Goal: Task Accomplishment & Management: Complete application form

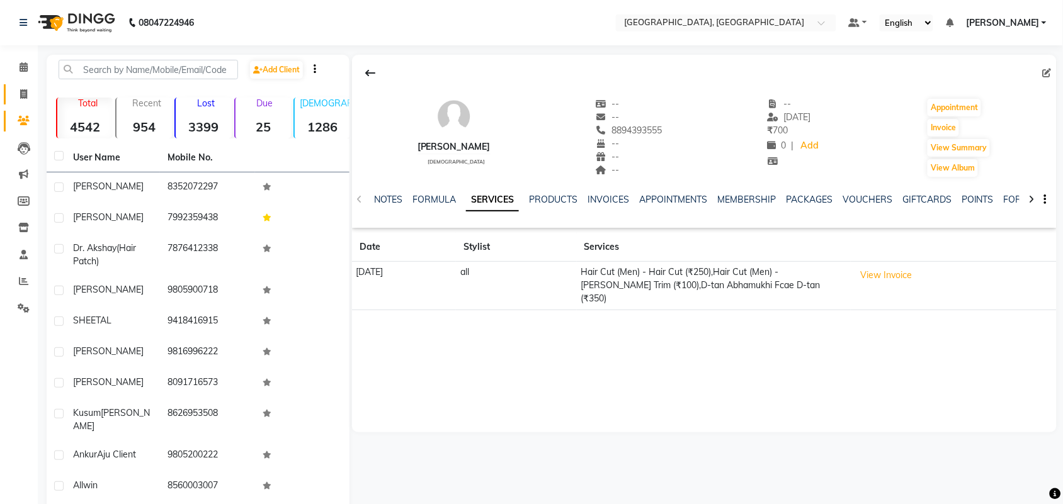
click at [10, 89] on link "Invoice" at bounding box center [19, 94] width 30 height 21
select select "service"
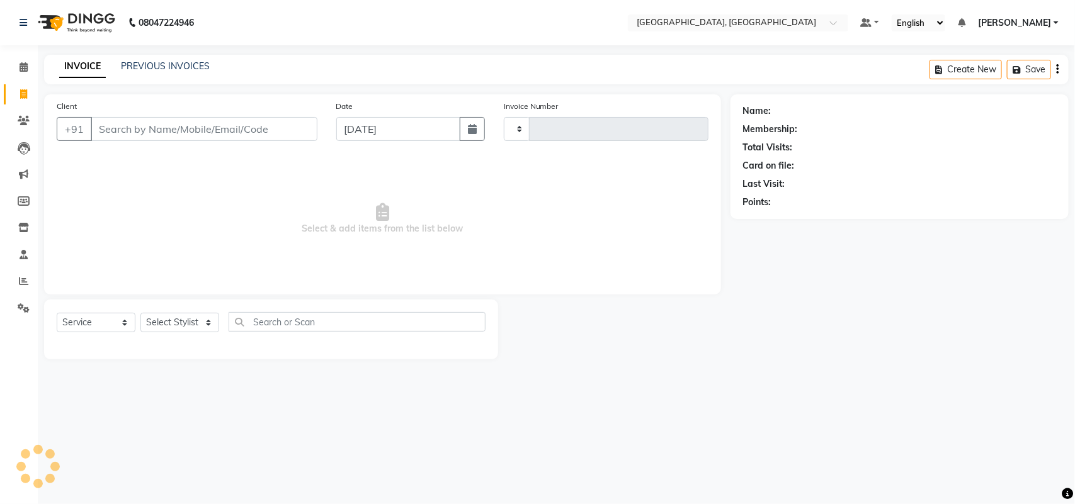
type input "3228"
select select "4462"
click at [171, 141] on input "Client" at bounding box center [204, 129] width 227 height 24
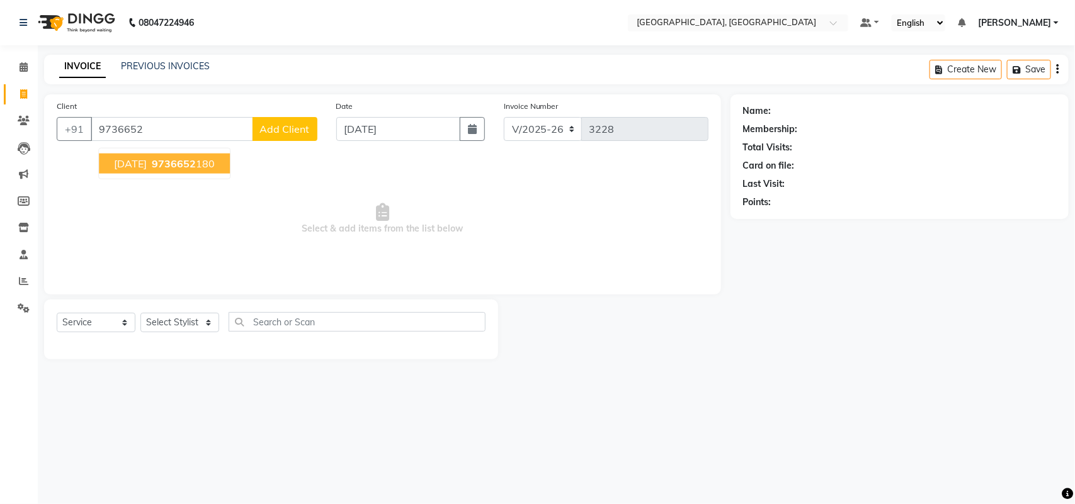
click at [171, 170] on span "9736652" at bounding box center [174, 163] width 44 height 13
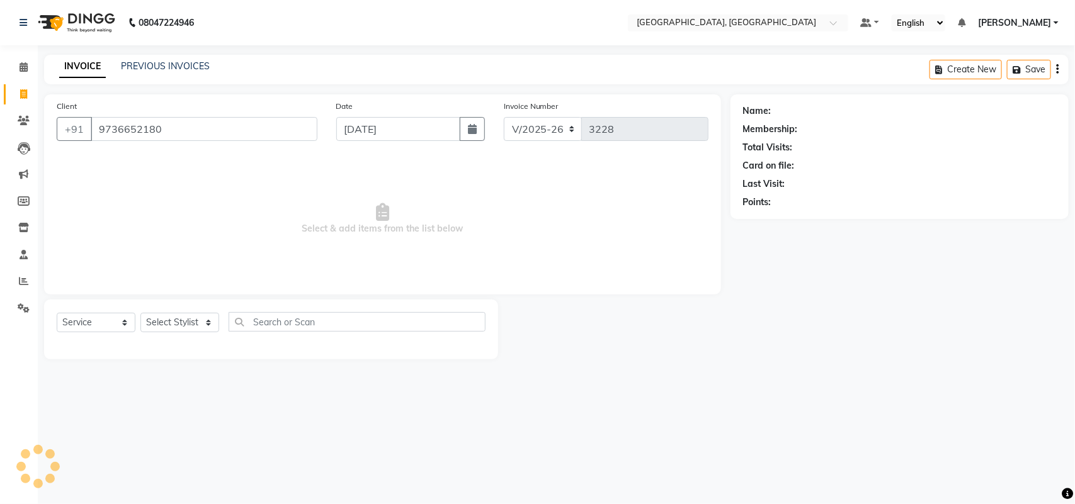
type input "9736652180"
select select "1: Object"
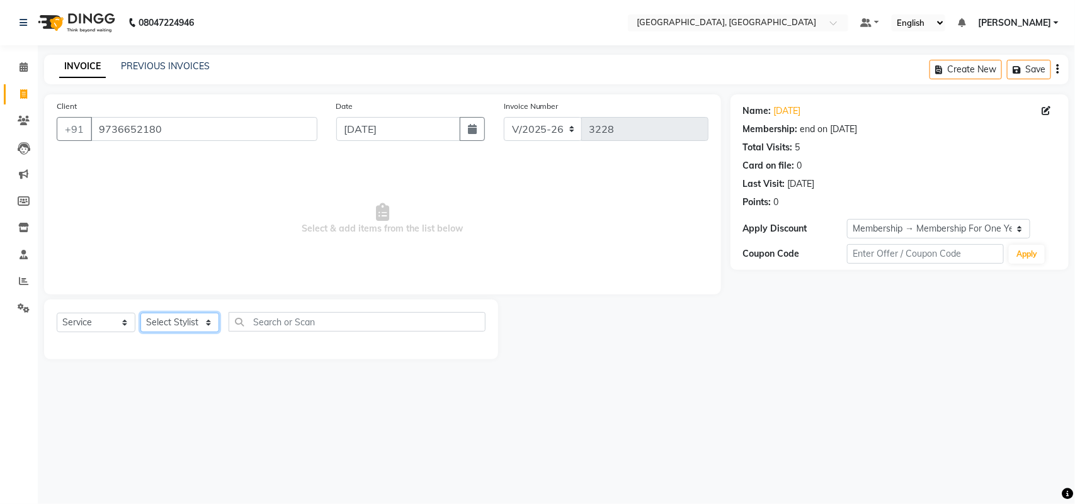
click at [165, 332] on select "Select Stylist admin Ajay (Aju) [PERSON_NAME] [PERSON_NAME] [PERSON_NAME] Clien…" at bounding box center [179, 323] width 79 height 20
select select "34246"
click at [145, 332] on select "Select Stylist admin Ajay (Aju) [PERSON_NAME] [PERSON_NAME] [PERSON_NAME] Clien…" at bounding box center [179, 323] width 79 height 20
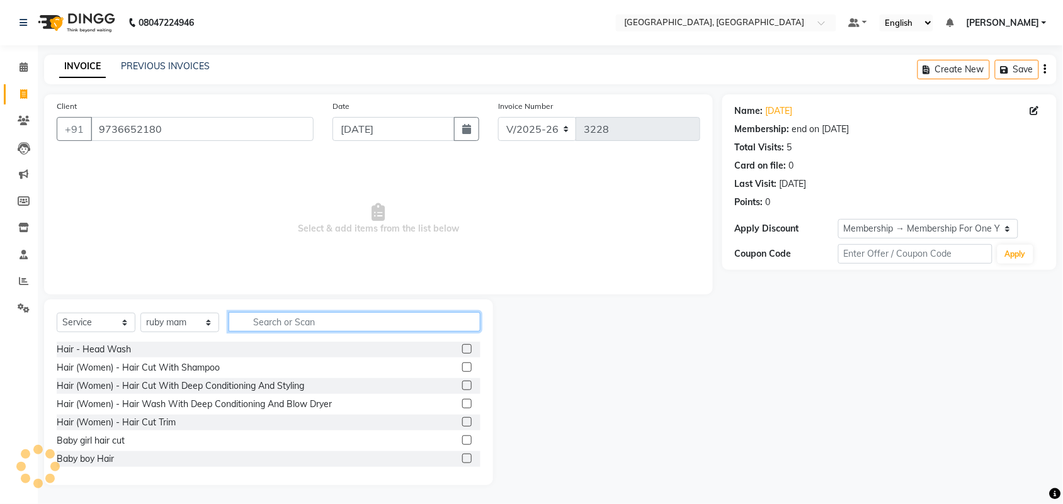
click at [323, 332] on input "text" at bounding box center [355, 322] width 252 height 20
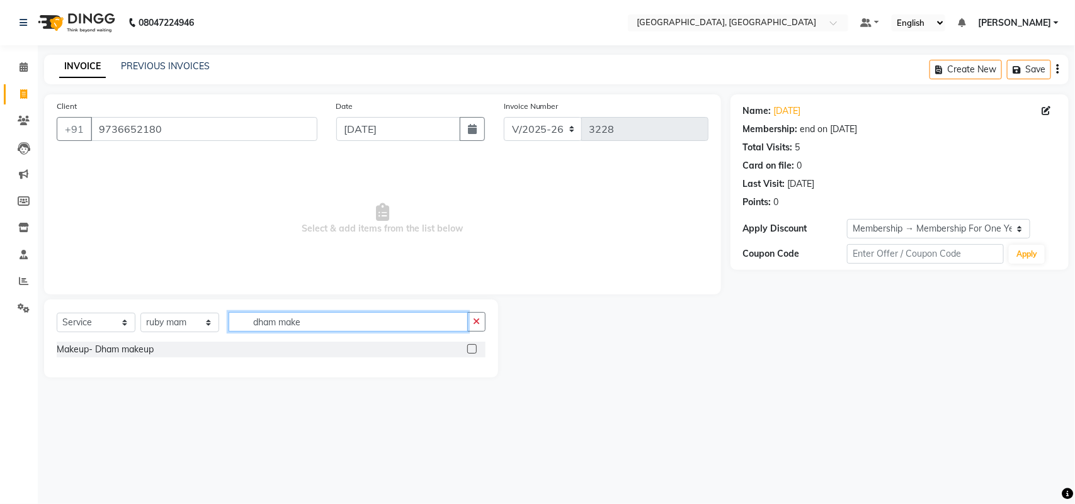
type input "dham make"
click at [467, 354] on label at bounding box center [471, 348] width 9 height 9
click at [467, 354] on input "checkbox" at bounding box center [471, 350] width 8 height 8
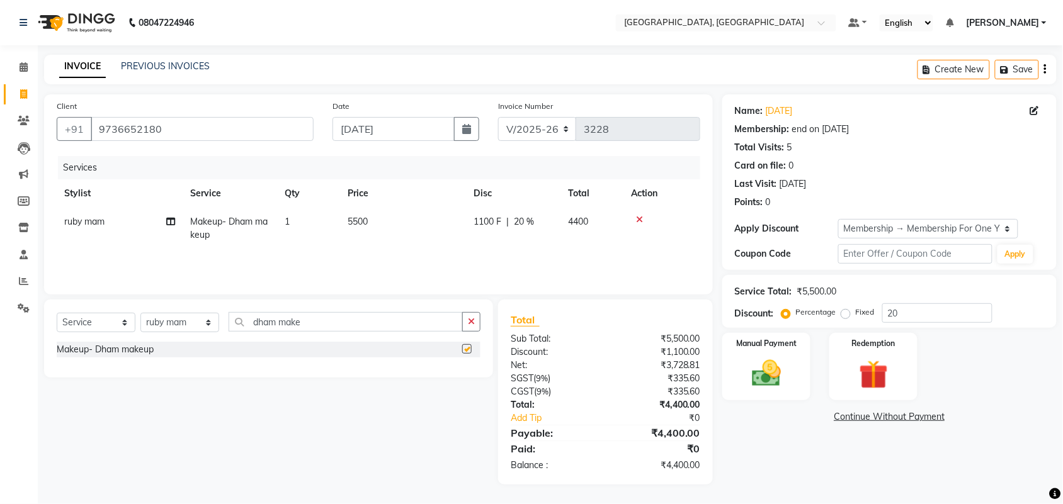
checkbox input "false"
click at [417, 249] on td "5500" at bounding box center [403, 229] width 126 height 42
select select "34246"
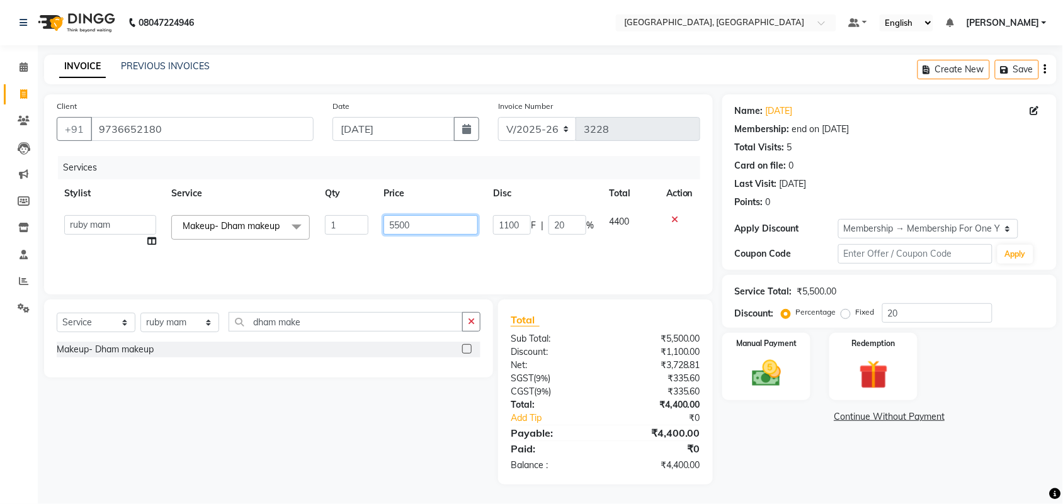
click at [415, 235] on input "5500" at bounding box center [430, 225] width 94 height 20
type input "5"
type input "2000"
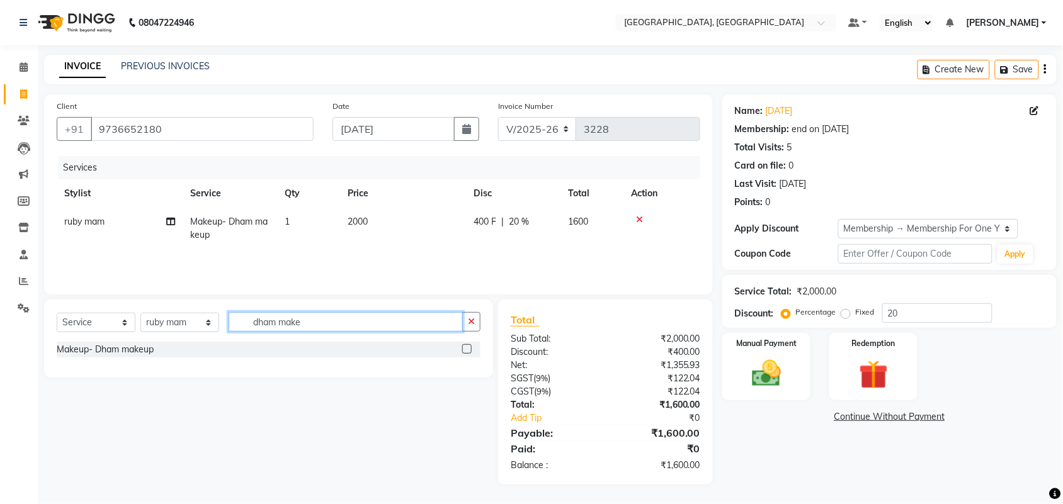
click at [375, 332] on input "dham make" at bounding box center [346, 322] width 234 height 20
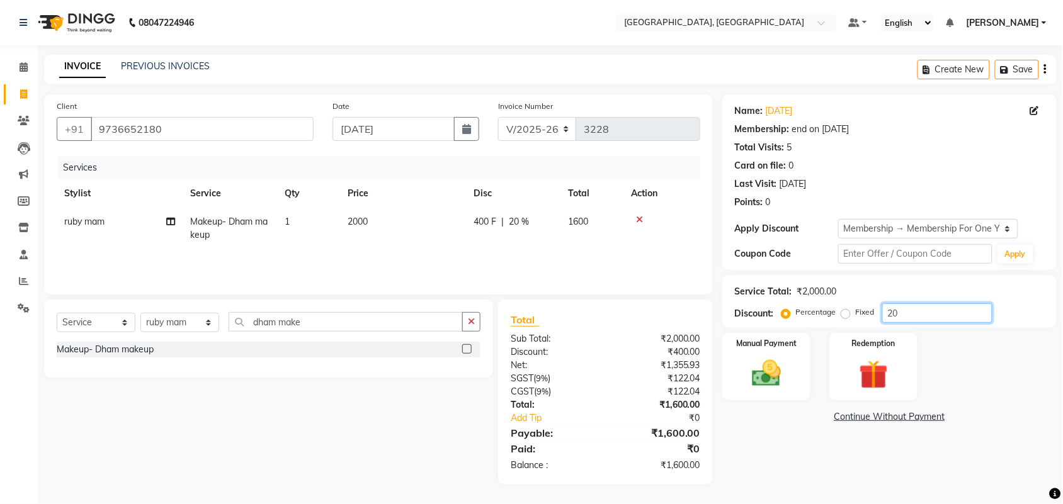
click at [948, 323] on input "20" at bounding box center [937, 313] width 110 height 20
type input "2"
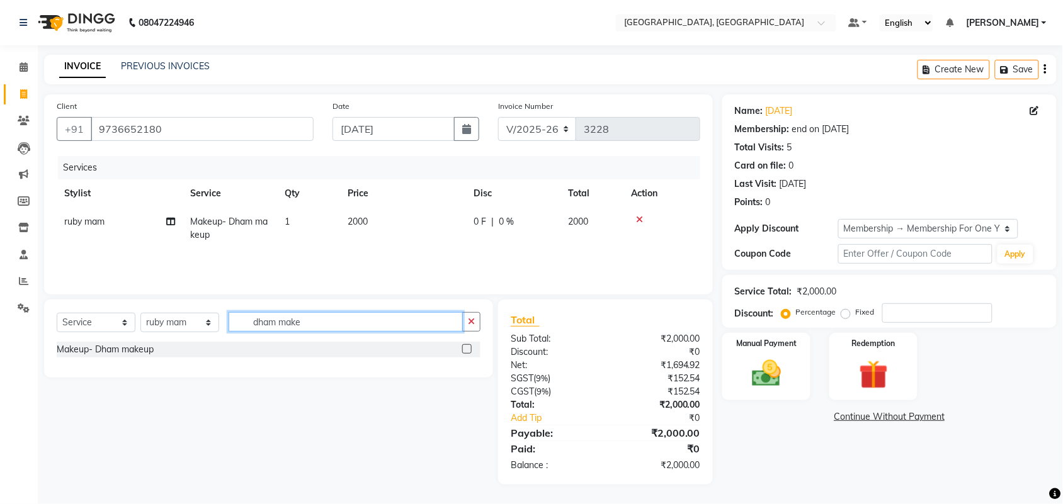
click at [401, 332] on input "dham make" at bounding box center [346, 322] width 234 height 20
click at [772, 382] on img at bounding box center [766, 373] width 49 height 35
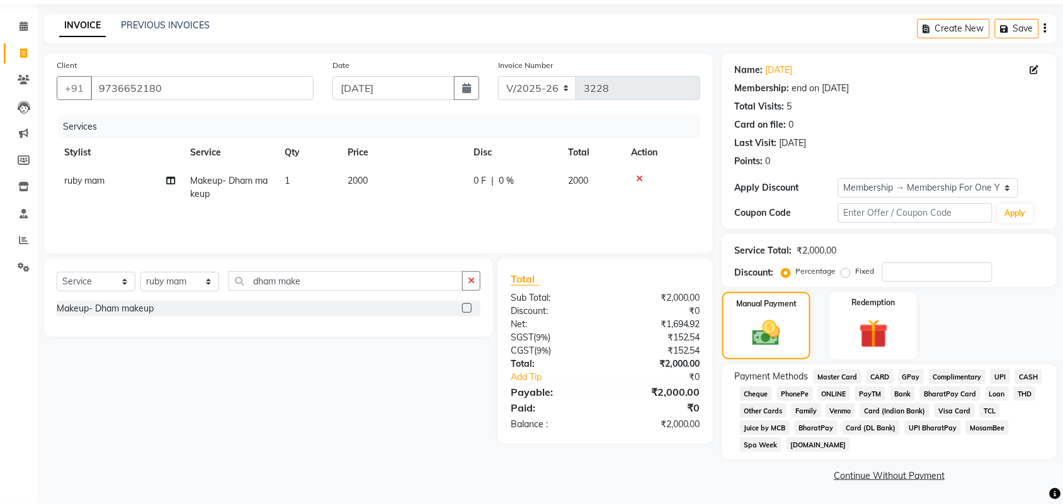
click at [924, 384] on span "GPay" at bounding box center [911, 377] width 26 height 14
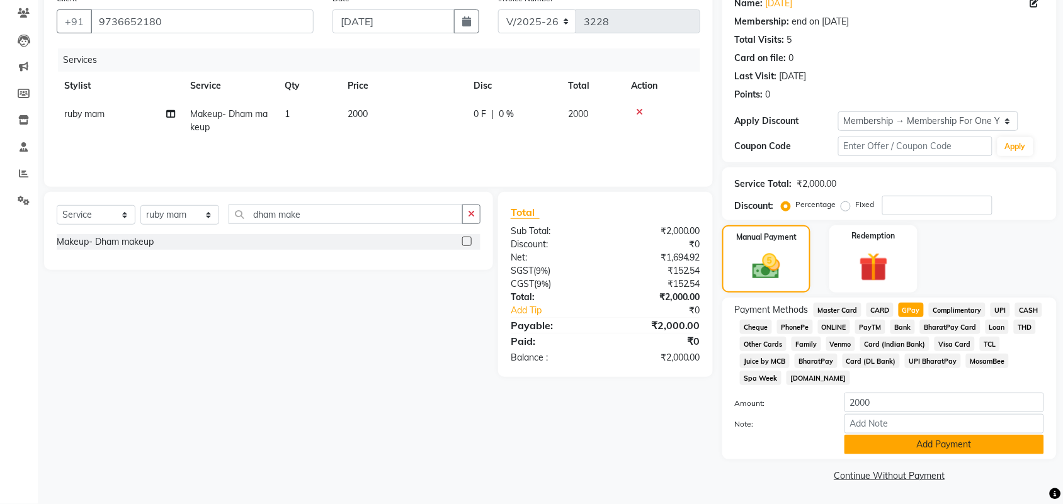
scroll to position [276, 0]
click at [980, 438] on button "Add Payment" at bounding box center [944, 445] width 200 height 20
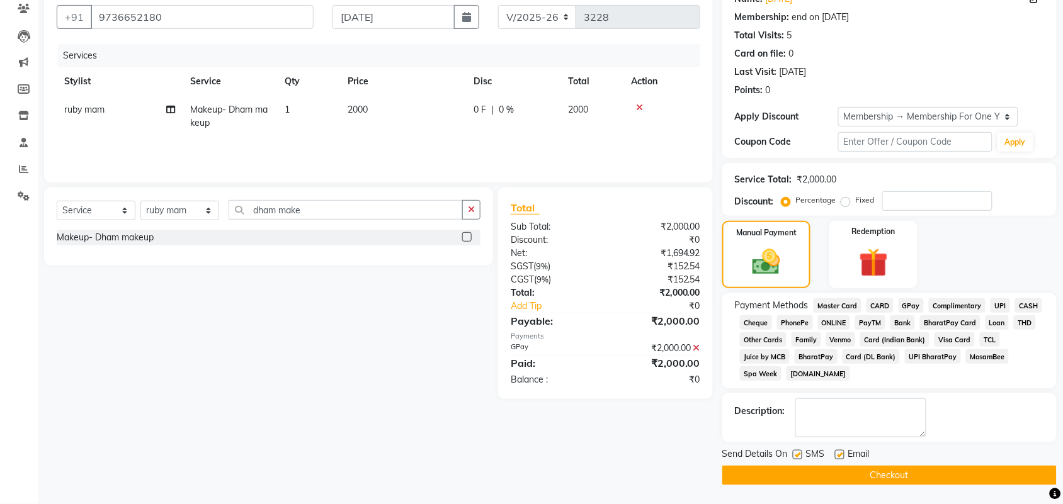
click at [958, 485] on button "Checkout" at bounding box center [889, 476] width 334 height 20
